Goal: Information Seeking & Learning: Learn about a topic

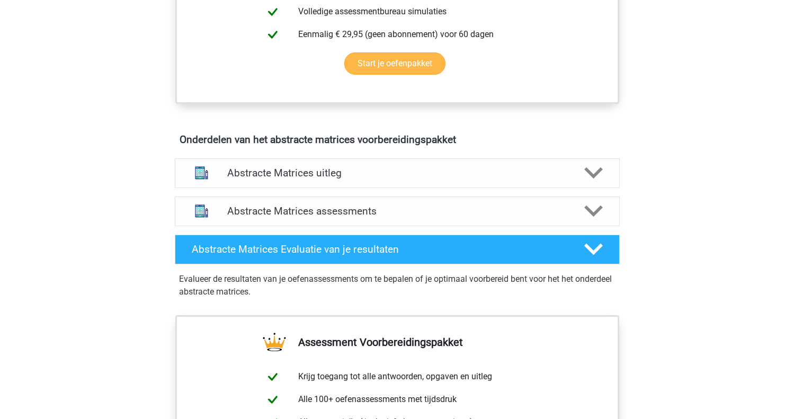
scroll to position [532, 0]
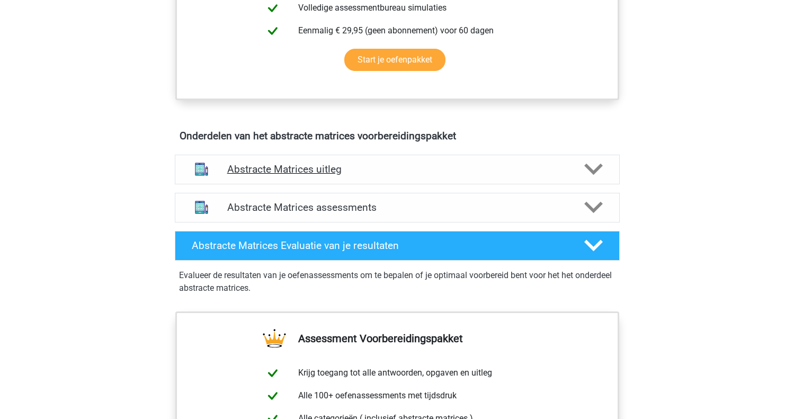
click at [596, 164] on icon at bounding box center [594, 169] width 19 height 19
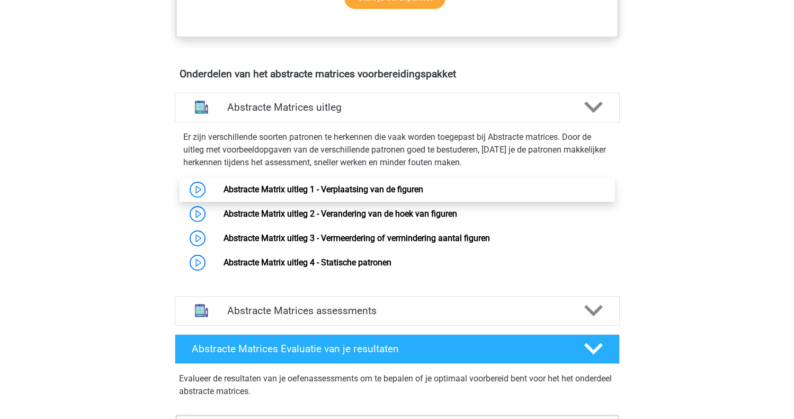
scroll to position [593, 0]
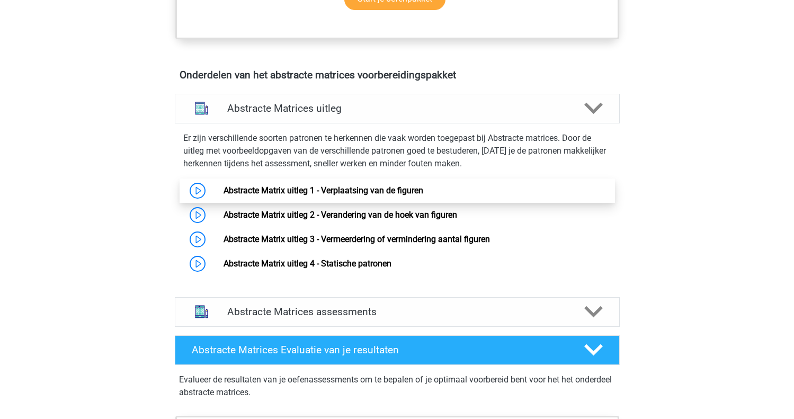
click at [224, 186] on link "Abstracte Matrix uitleg 1 - Verplaatsing van de figuren" at bounding box center [324, 190] width 200 height 10
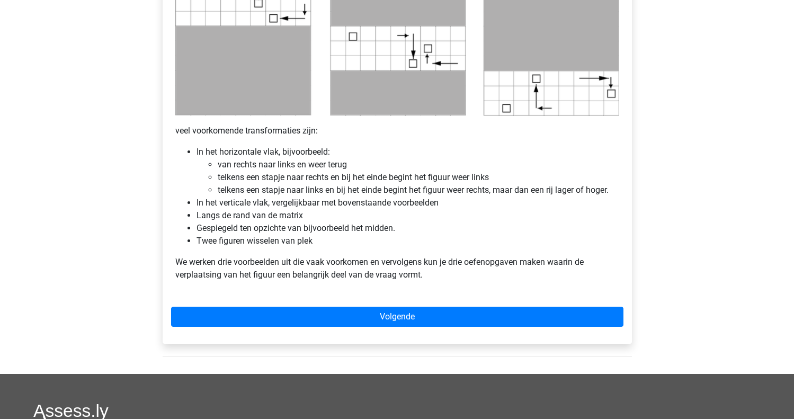
scroll to position [575, 0]
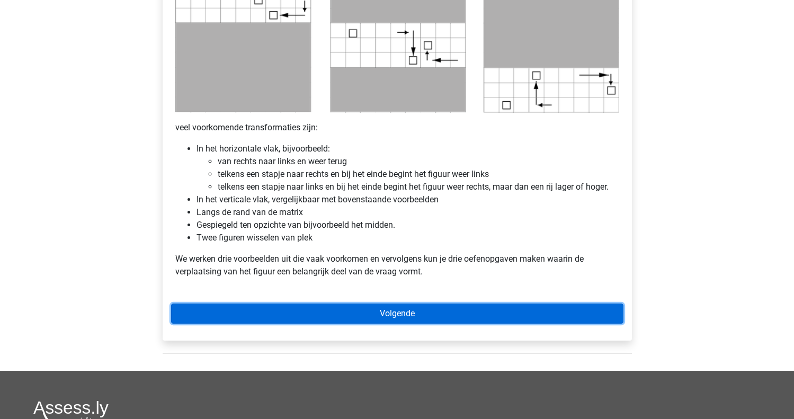
click at [406, 314] on link "Volgende" at bounding box center [397, 314] width 453 height 20
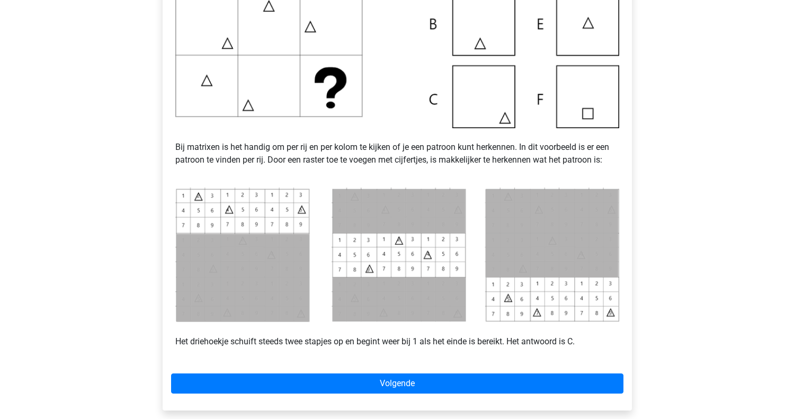
scroll to position [331, 0]
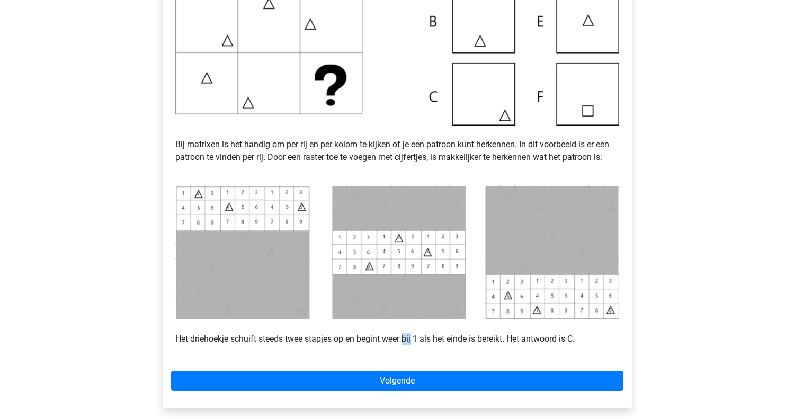
drag, startPoint x: 405, startPoint y: 339, endPoint x: 426, endPoint y: 339, distance: 20.1
click at [415, 339] on p "Het driehoekje schuift steeds twee stapjes op en begint weer bij 1 als het eind…" at bounding box center [397, 332] width 444 height 25
drag, startPoint x: 422, startPoint y: 339, endPoint x: 405, endPoint y: 339, distance: 16.4
click at [405, 339] on p "Het driehoekje schuift steeds twee stapjes op en begint weer bij 1 als het eind…" at bounding box center [397, 332] width 444 height 25
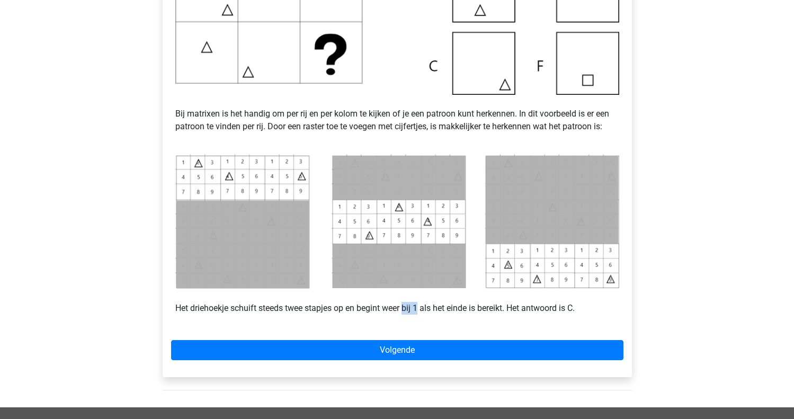
scroll to position [365, 0]
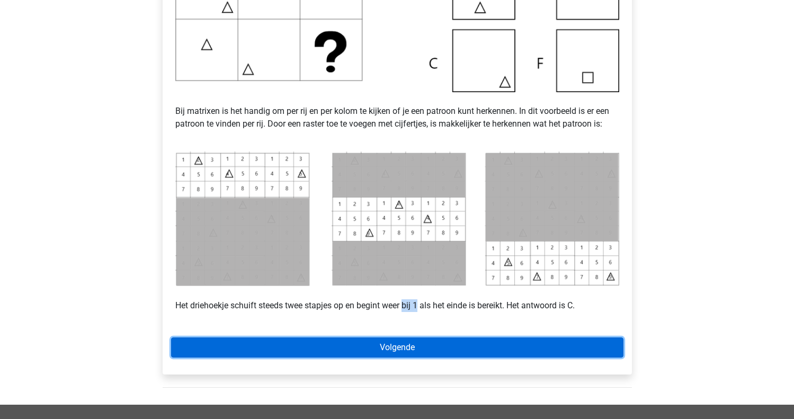
click at [451, 350] on link "Volgende" at bounding box center [397, 348] width 453 height 20
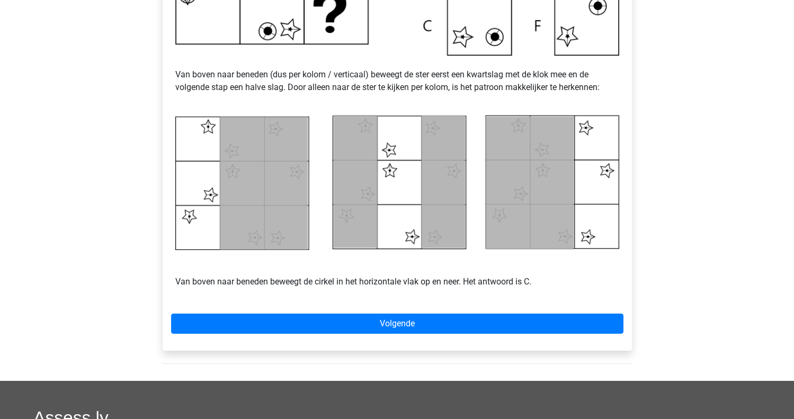
scroll to position [413, 0]
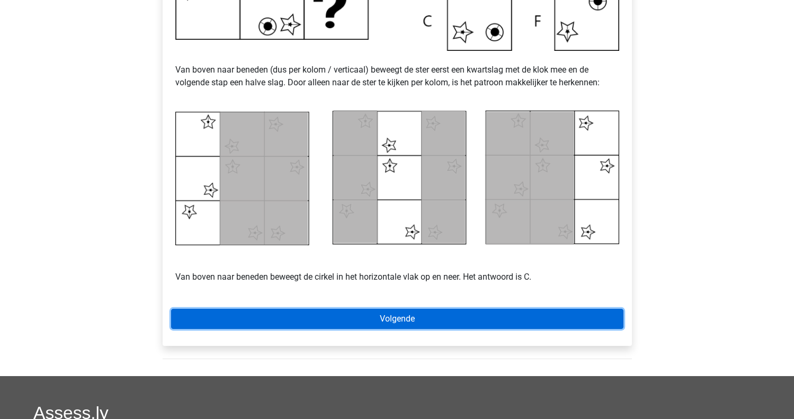
click at [411, 321] on link "Volgende" at bounding box center [397, 319] width 453 height 20
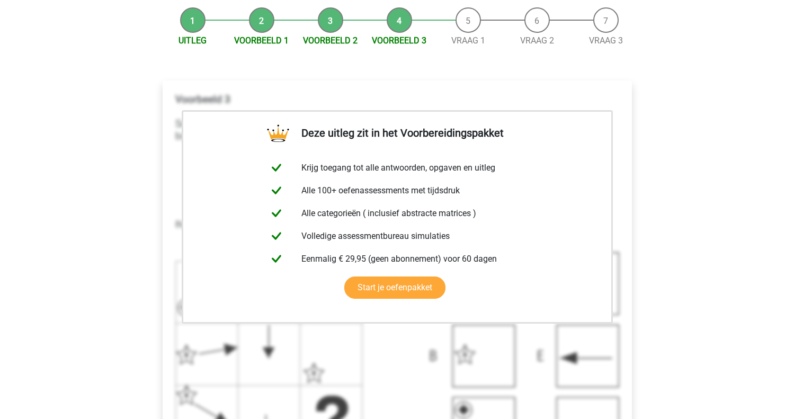
scroll to position [126, 0]
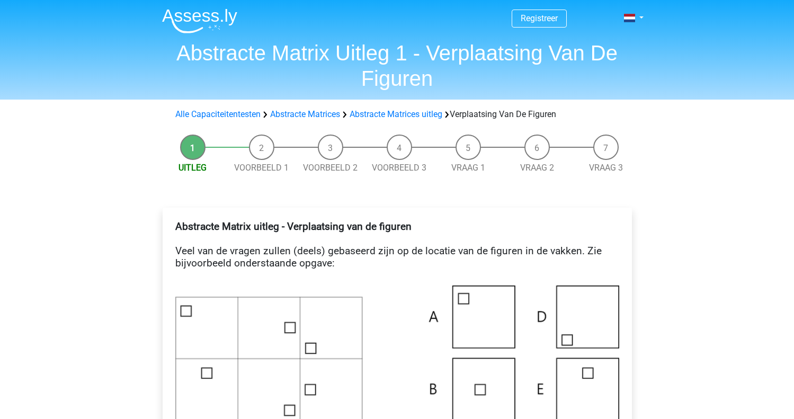
scroll to position [575, 0]
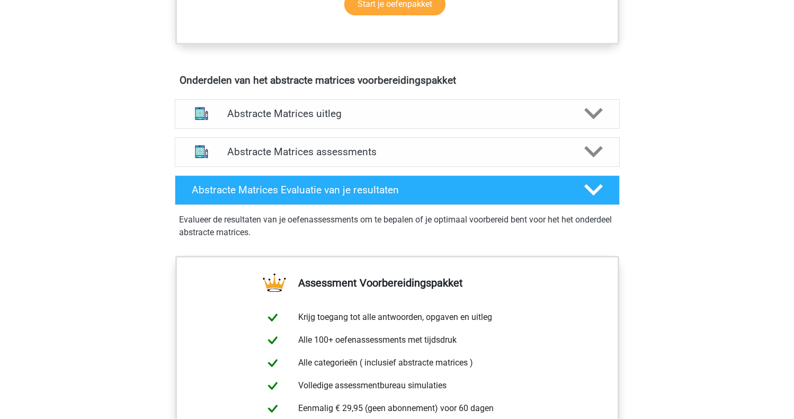
scroll to position [587, 0]
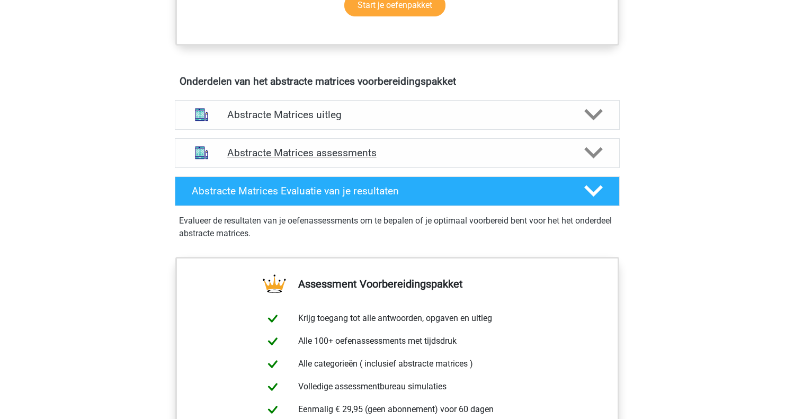
click at [600, 149] on polygon at bounding box center [594, 153] width 19 height 12
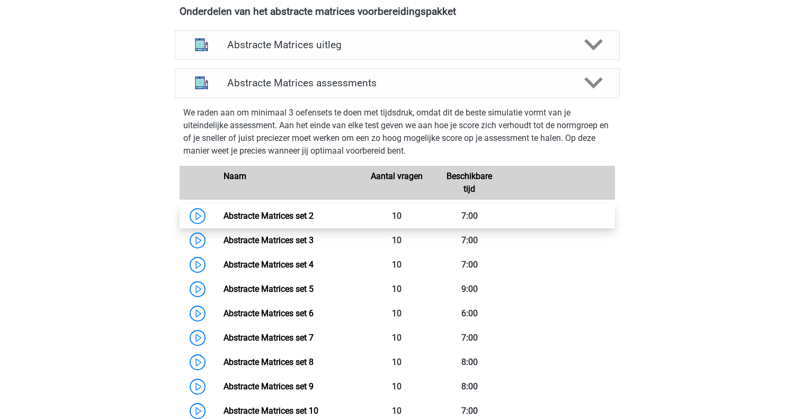
scroll to position [660, 0]
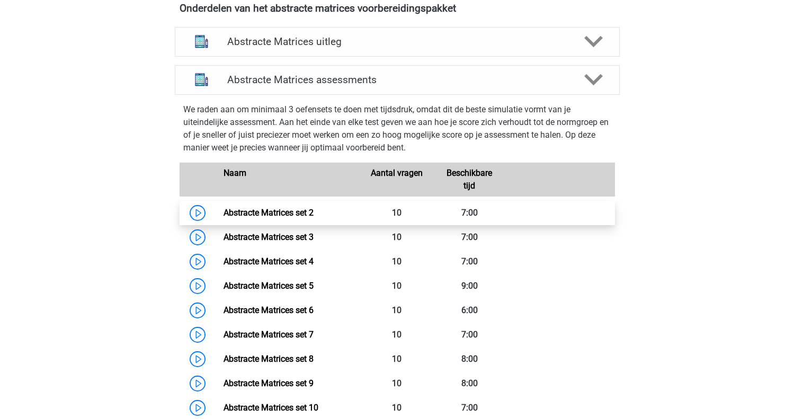
click at [224, 214] on link "Abstracte Matrices set 2" at bounding box center [269, 213] width 90 height 10
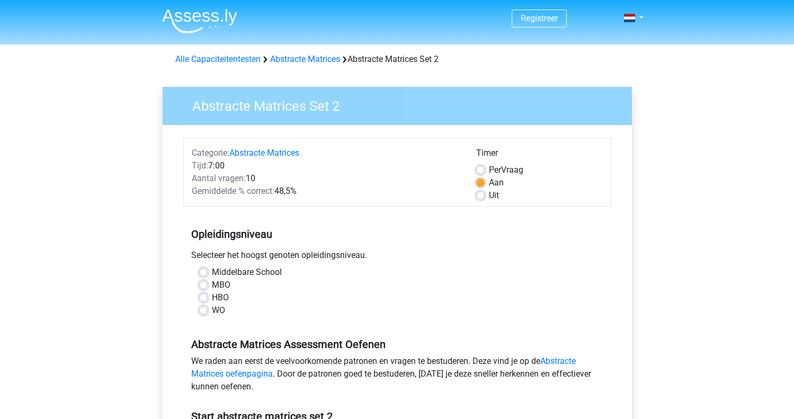
click at [212, 312] on label "WO" at bounding box center [218, 310] width 13 height 13
click at [199, 312] on input "WO" at bounding box center [203, 309] width 8 height 11
radio input "true"
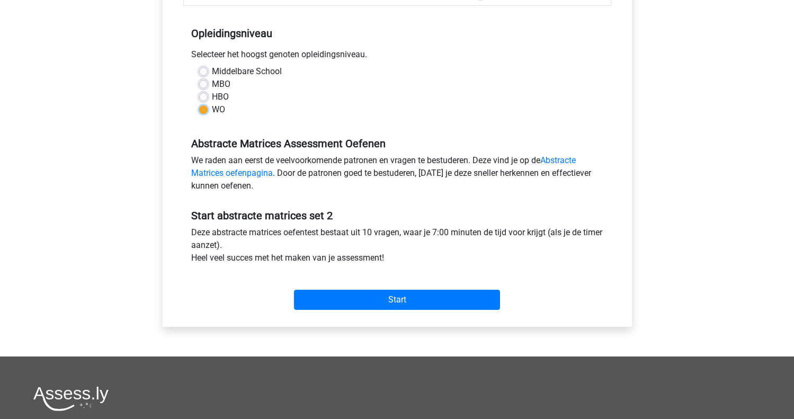
scroll to position [203, 0]
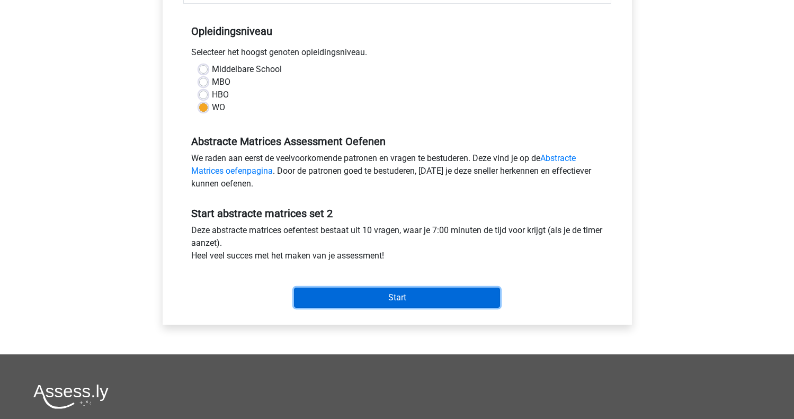
click at [433, 291] on input "Start" at bounding box center [397, 298] width 206 height 20
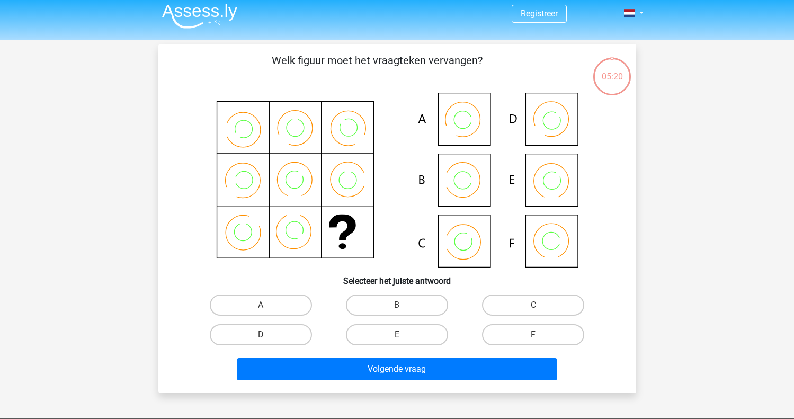
scroll to position [6, 0]
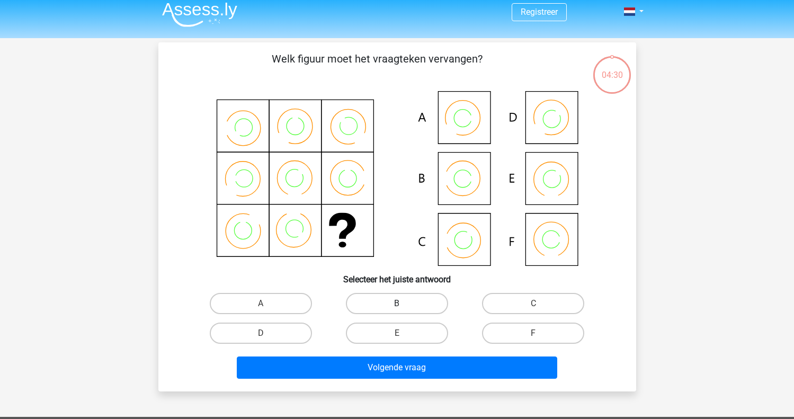
click at [379, 303] on label "B" at bounding box center [397, 303] width 102 height 21
click at [397, 304] on input "B" at bounding box center [400, 307] width 7 height 7
radio input "true"
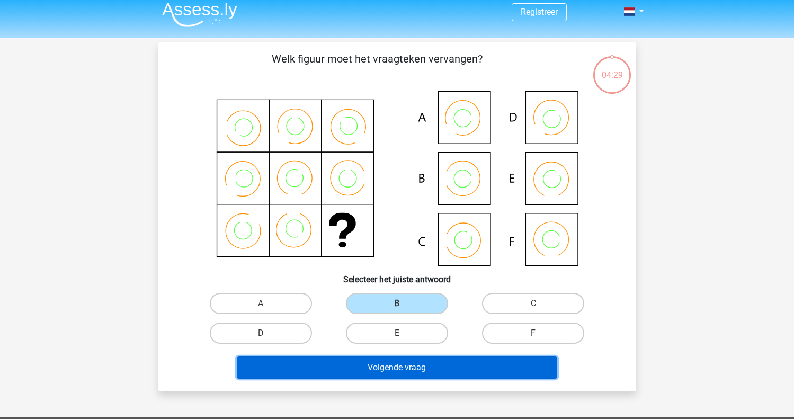
click at [397, 370] on button "Volgende vraag" at bounding box center [397, 368] width 321 height 22
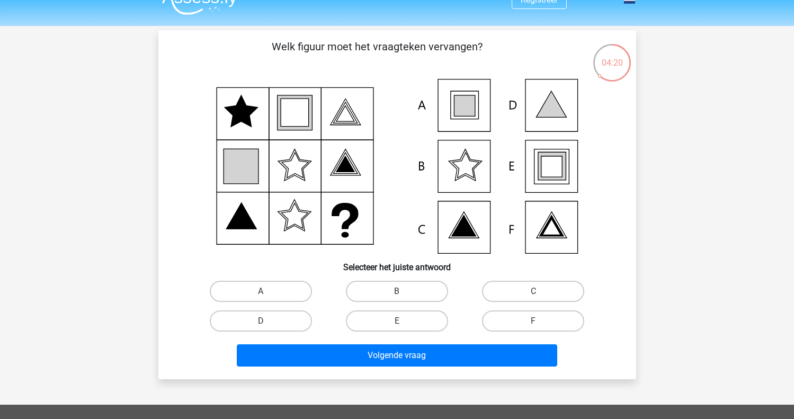
scroll to position [20, 0]
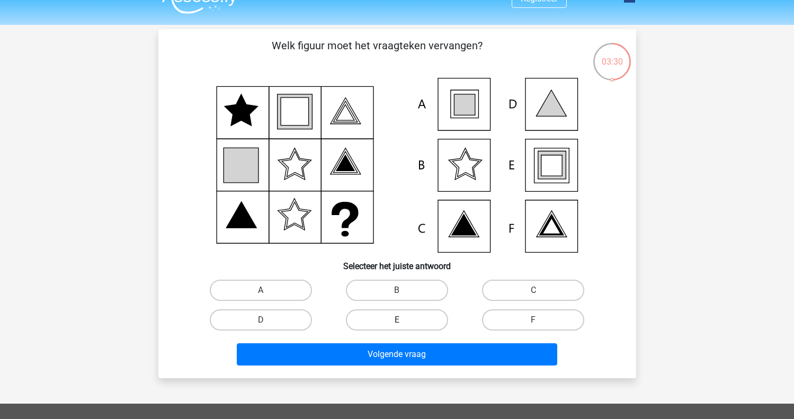
click at [396, 317] on label "E" at bounding box center [397, 319] width 102 height 21
click at [397, 320] on input "E" at bounding box center [400, 323] width 7 height 7
radio input "true"
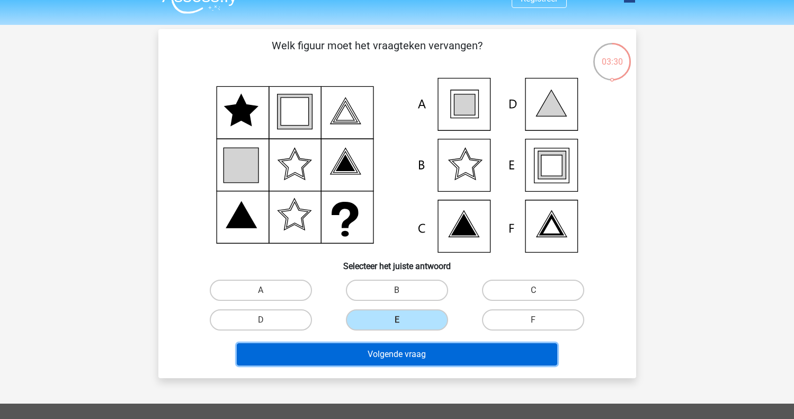
click at [415, 360] on button "Volgende vraag" at bounding box center [397, 354] width 321 height 22
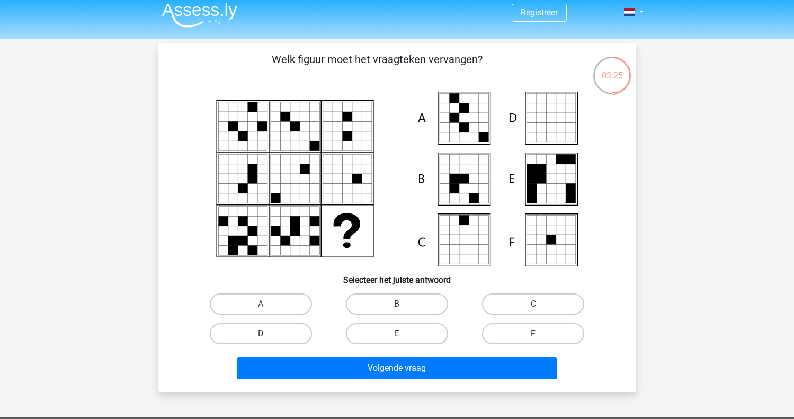
scroll to position [4, 0]
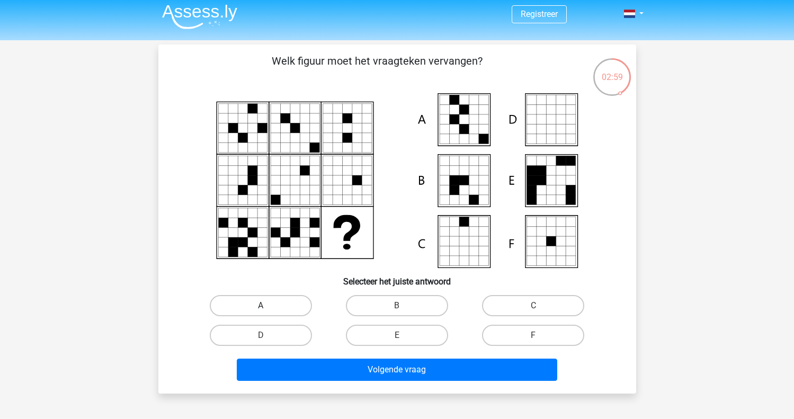
click at [294, 303] on label "A" at bounding box center [261, 305] width 102 height 21
click at [268, 306] on input "A" at bounding box center [264, 309] width 7 height 7
radio input "true"
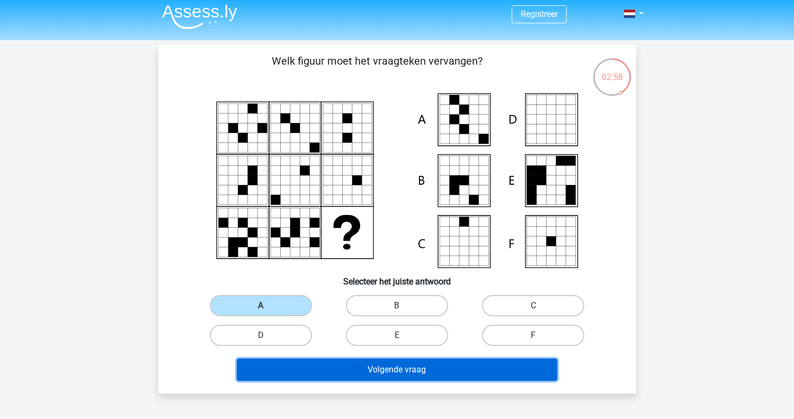
click at [418, 368] on button "Volgende vraag" at bounding box center [397, 370] width 321 height 22
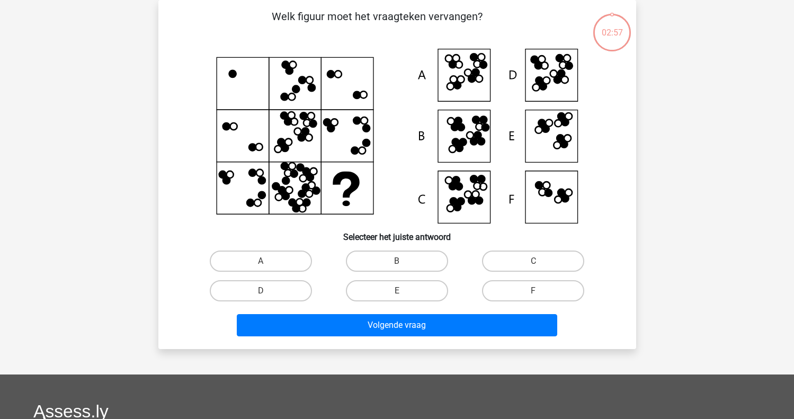
scroll to position [0, 0]
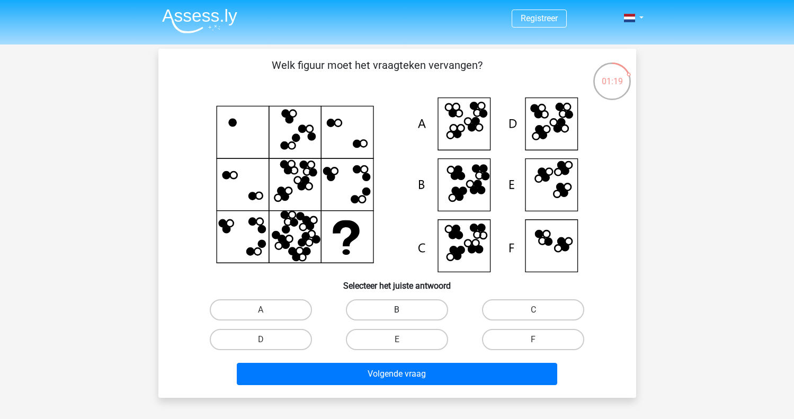
click at [417, 311] on label "B" at bounding box center [397, 309] width 102 height 21
click at [404, 311] on input "B" at bounding box center [400, 313] width 7 height 7
radio input "true"
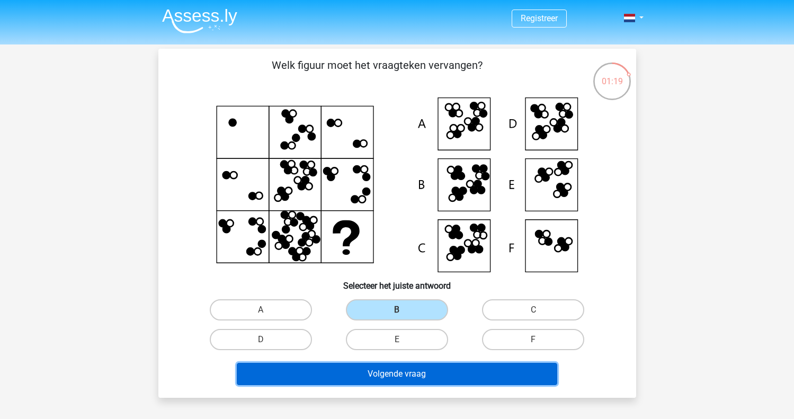
click at [401, 376] on button "Volgende vraag" at bounding box center [397, 374] width 321 height 22
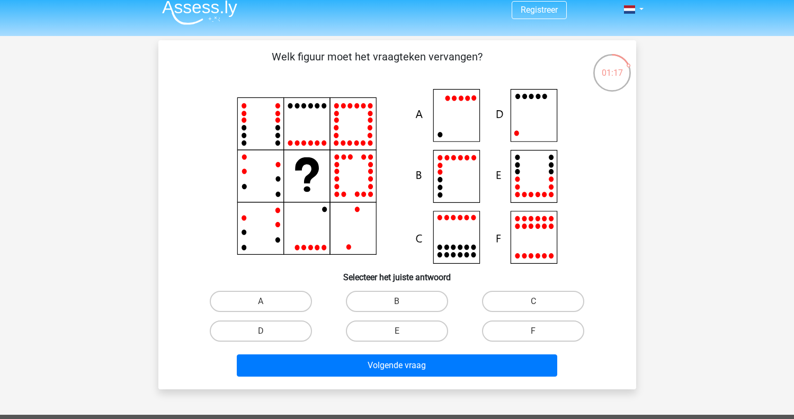
scroll to position [11, 0]
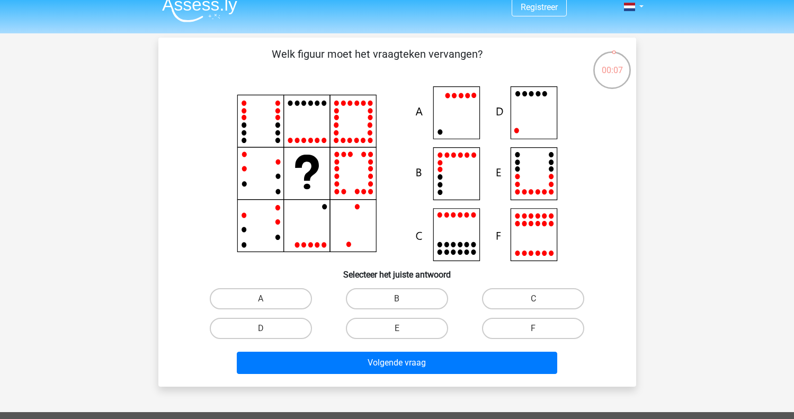
click at [536, 116] on icon at bounding box center [397, 173] width 427 height 175
click at [294, 331] on label "D" at bounding box center [261, 328] width 102 height 21
click at [268, 331] on input "D" at bounding box center [264, 332] width 7 height 7
radio input "true"
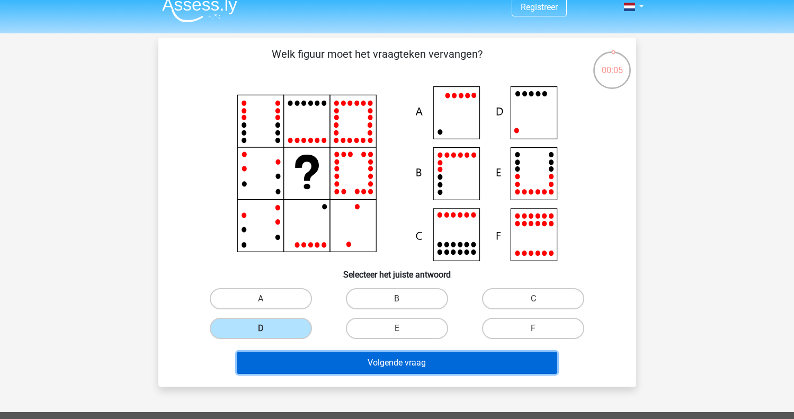
click at [415, 364] on button "Volgende vraag" at bounding box center [397, 363] width 321 height 22
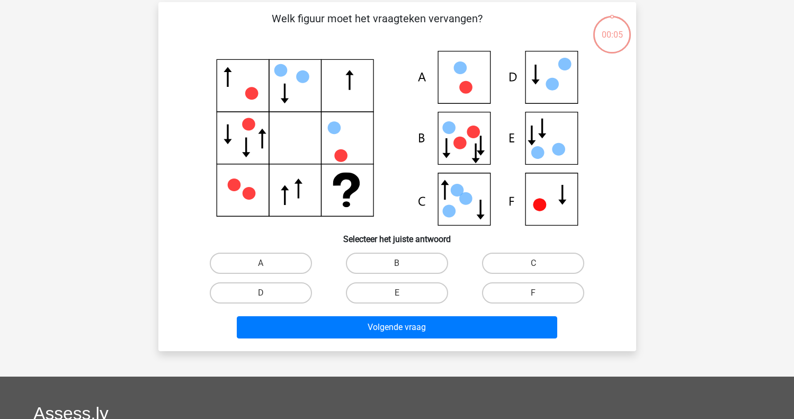
scroll to position [49, 0]
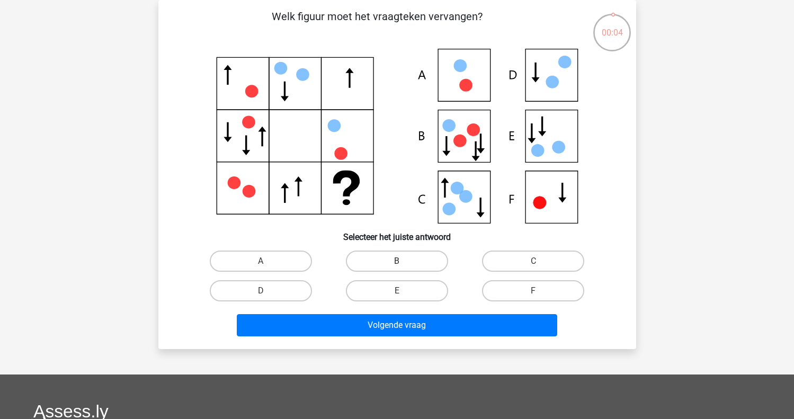
click at [385, 262] on label "B" at bounding box center [397, 261] width 102 height 21
click at [397, 262] on input "B" at bounding box center [400, 264] width 7 height 7
radio input "true"
click at [423, 343] on div "Welk figuur moet het vraagteken vervangen?" at bounding box center [397, 174] width 478 height 349
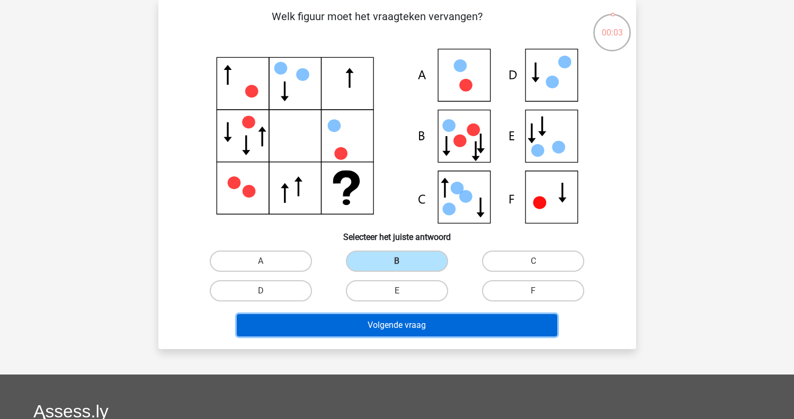
click at [432, 325] on button "Volgende vraag" at bounding box center [397, 325] width 321 height 22
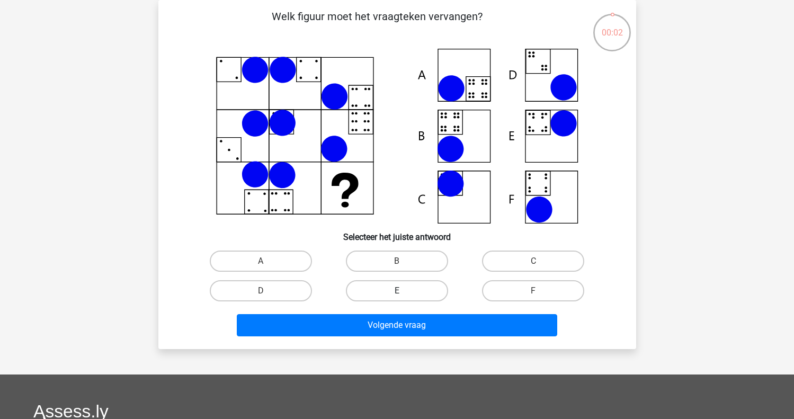
click at [415, 289] on label "E" at bounding box center [397, 290] width 102 height 21
click at [404, 291] on input "E" at bounding box center [400, 294] width 7 height 7
radio input "true"
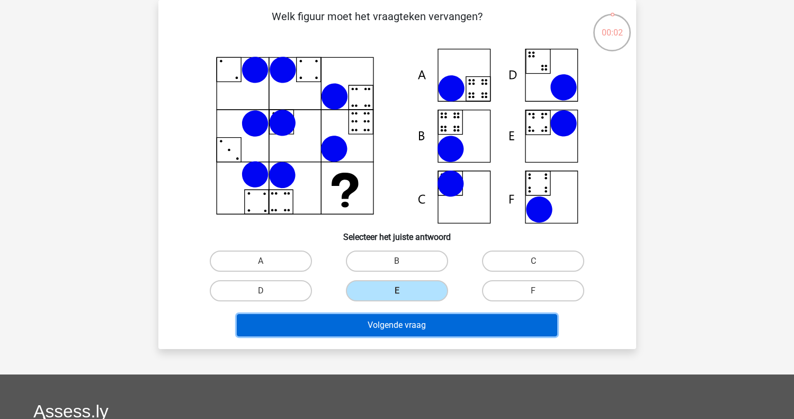
click at [415, 327] on button "Volgende vraag" at bounding box center [397, 325] width 321 height 22
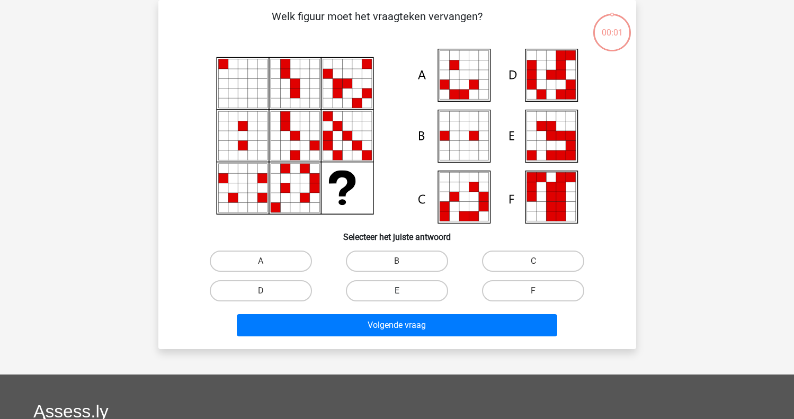
click at [418, 294] on label "E" at bounding box center [397, 290] width 102 height 21
click at [404, 294] on input "E" at bounding box center [400, 294] width 7 height 7
radio input "true"
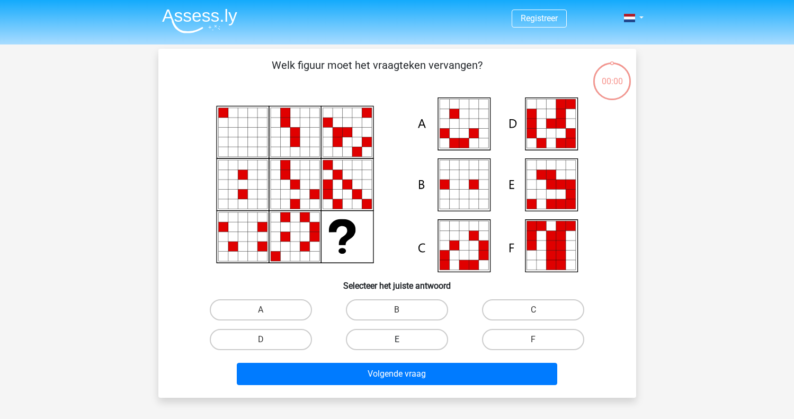
scroll to position [49, 0]
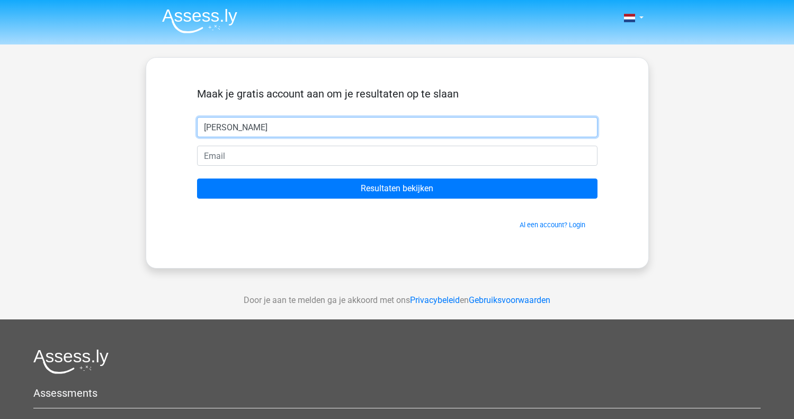
type input "[PERSON_NAME]"
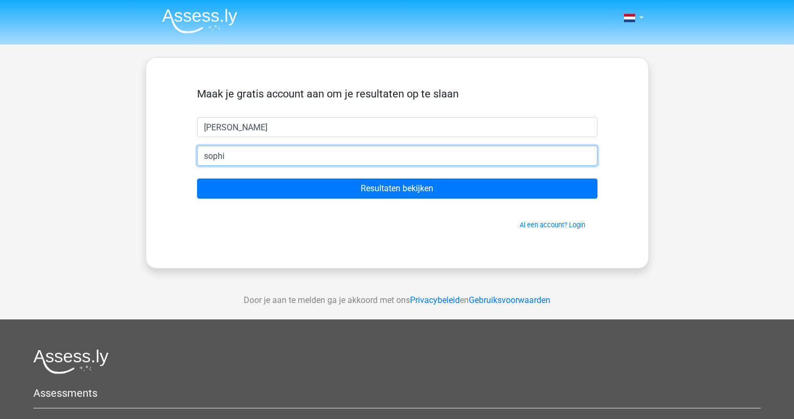
type input "[PERSON_NAME][EMAIL_ADDRESS][DOMAIN_NAME]"
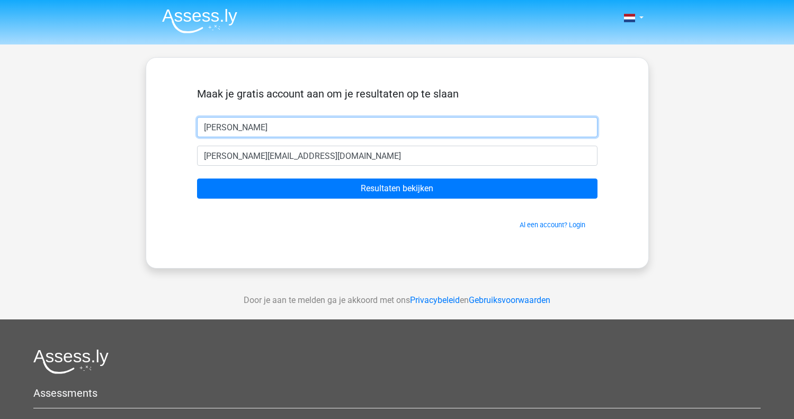
drag, startPoint x: 260, startPoint y: 127, endPoint x: 233, endPoint y: 129, distance: 27.2
click at [233, 129] on input "[PERSON_NAME]" at bounding box center [397, 127] width 401 height 20
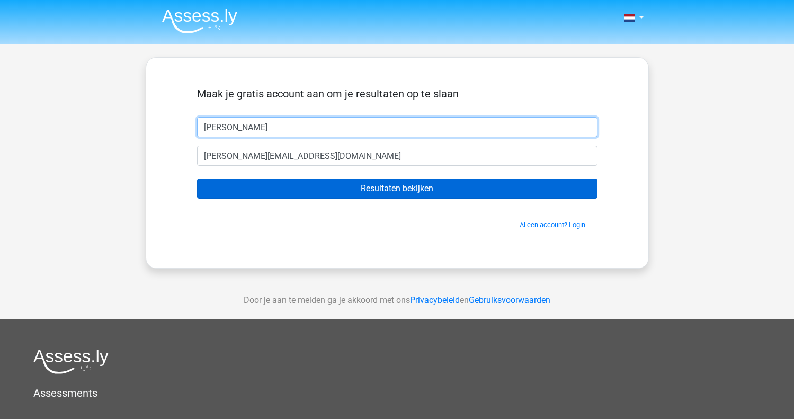
type input "Sophie"
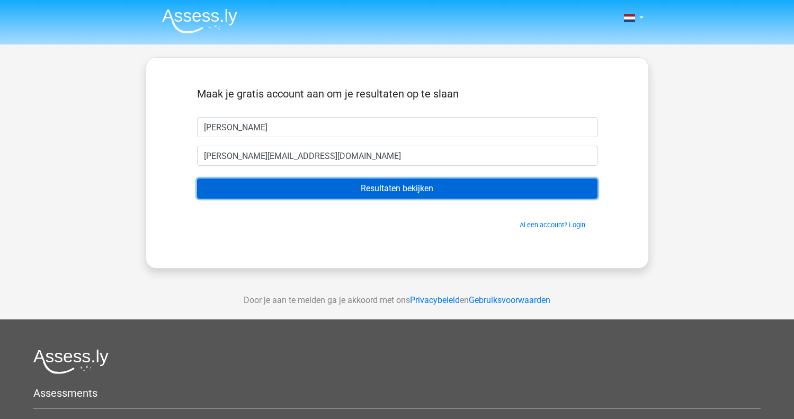
click at [366, 189] on input "Resultaten bekijken" at bounding box center [397, 189] width 401 height 20
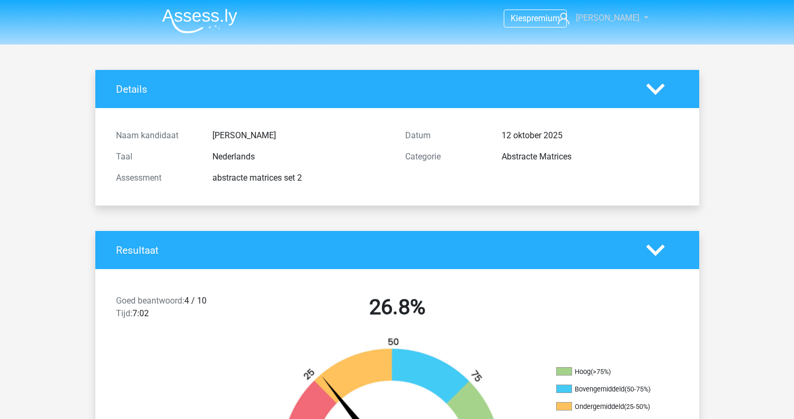
click at [626, 14] on span "[PERSON_NAME]" at bounding box center [608, 18] width 64 height 10
